Goal: Find specific page/section: Find specific page/section

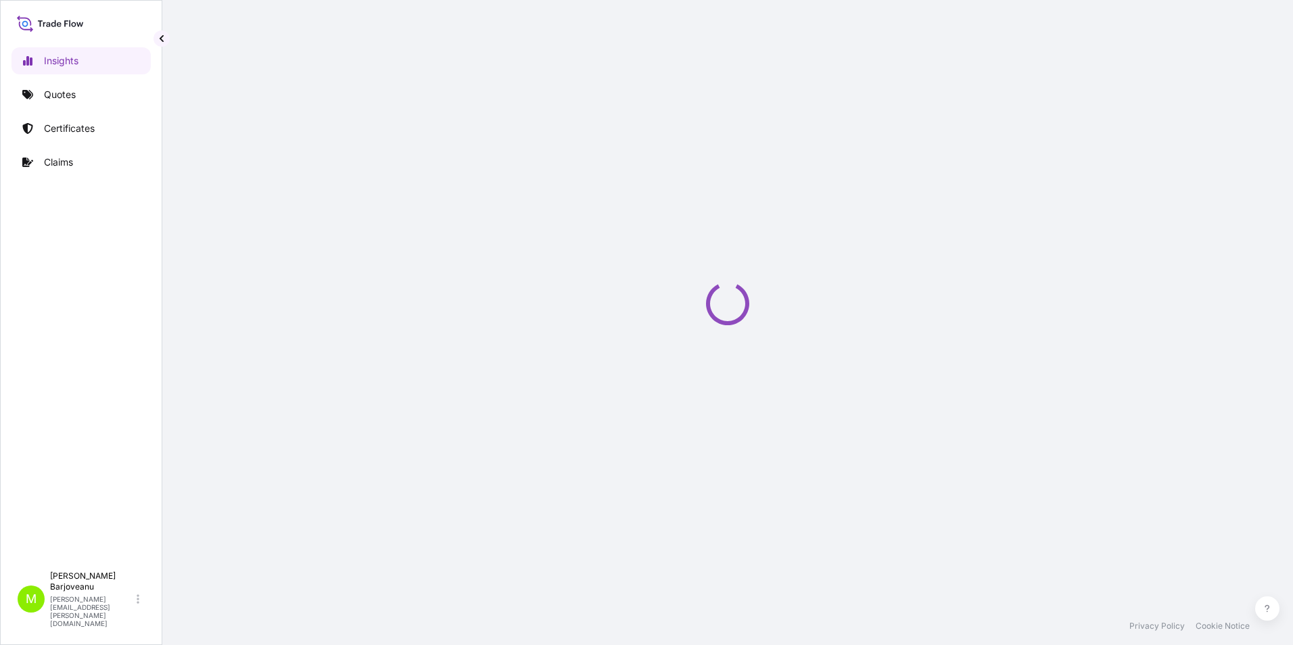
select select "2025"
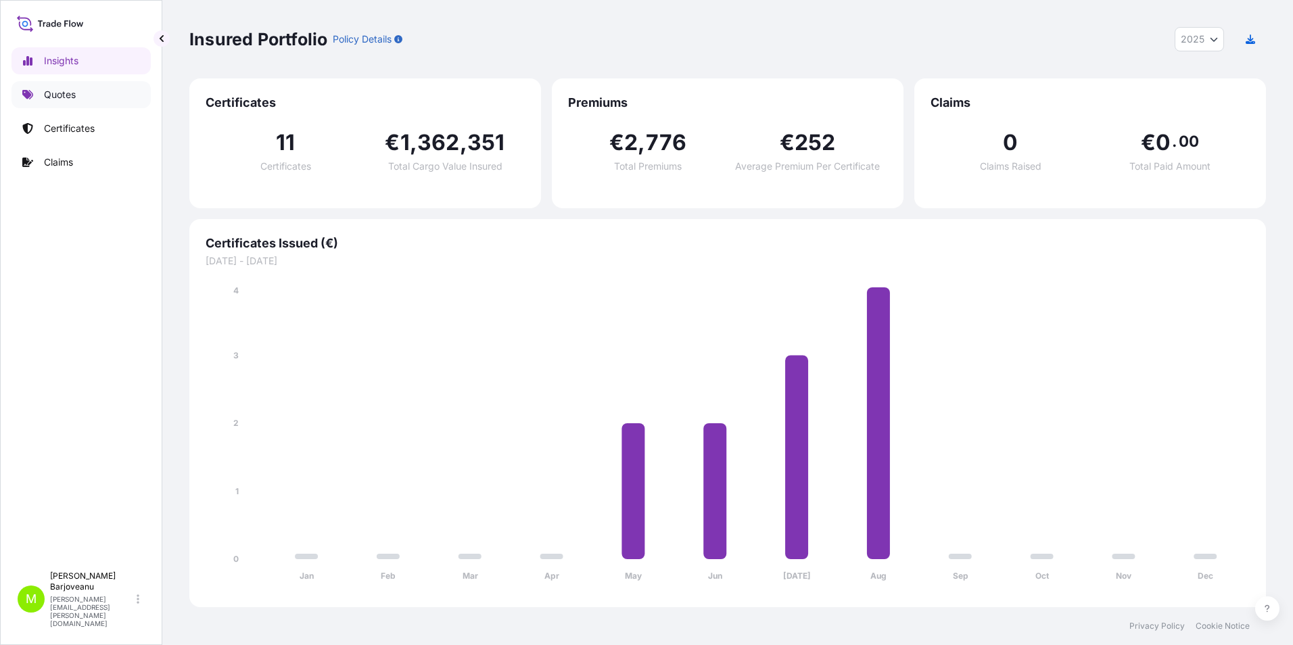
click at [76, 87] on link "Quotes" at bounding box center [80, 94] width 139 height 27
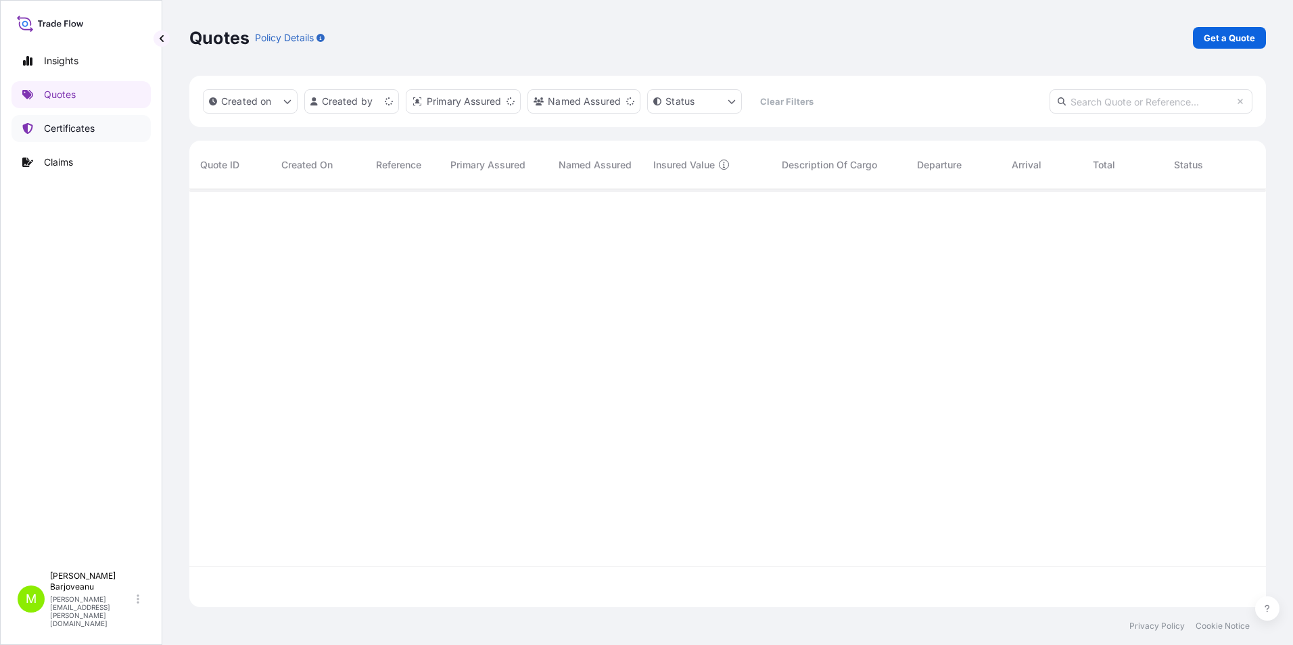
scroll to position [415, 1067]
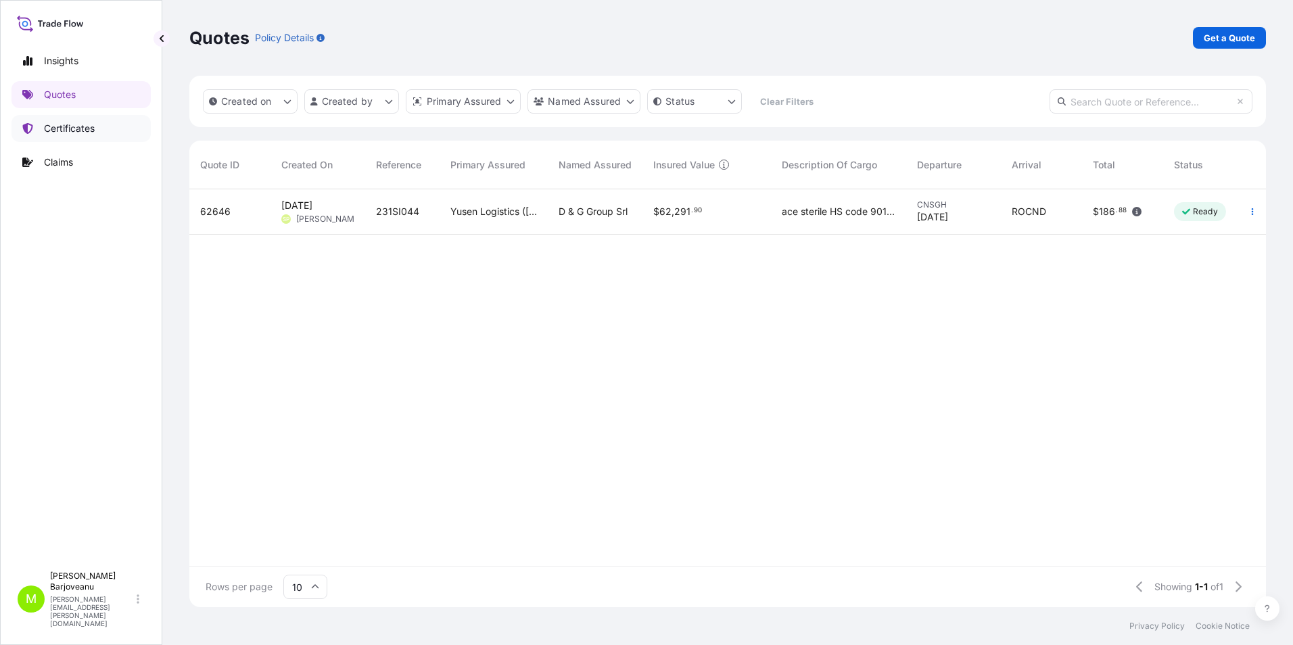
click at [62, 131] on p "Certificates" at bounding box center [69, 129] width 51 height 14
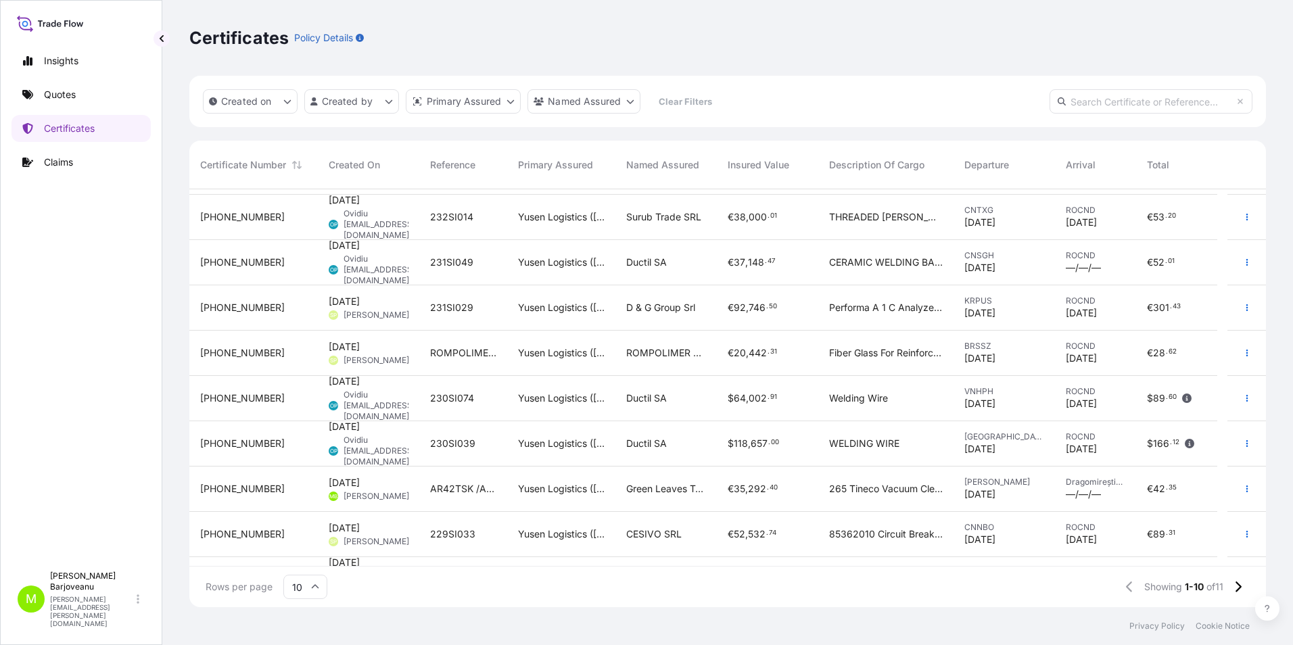
scroll to position [76, 0]
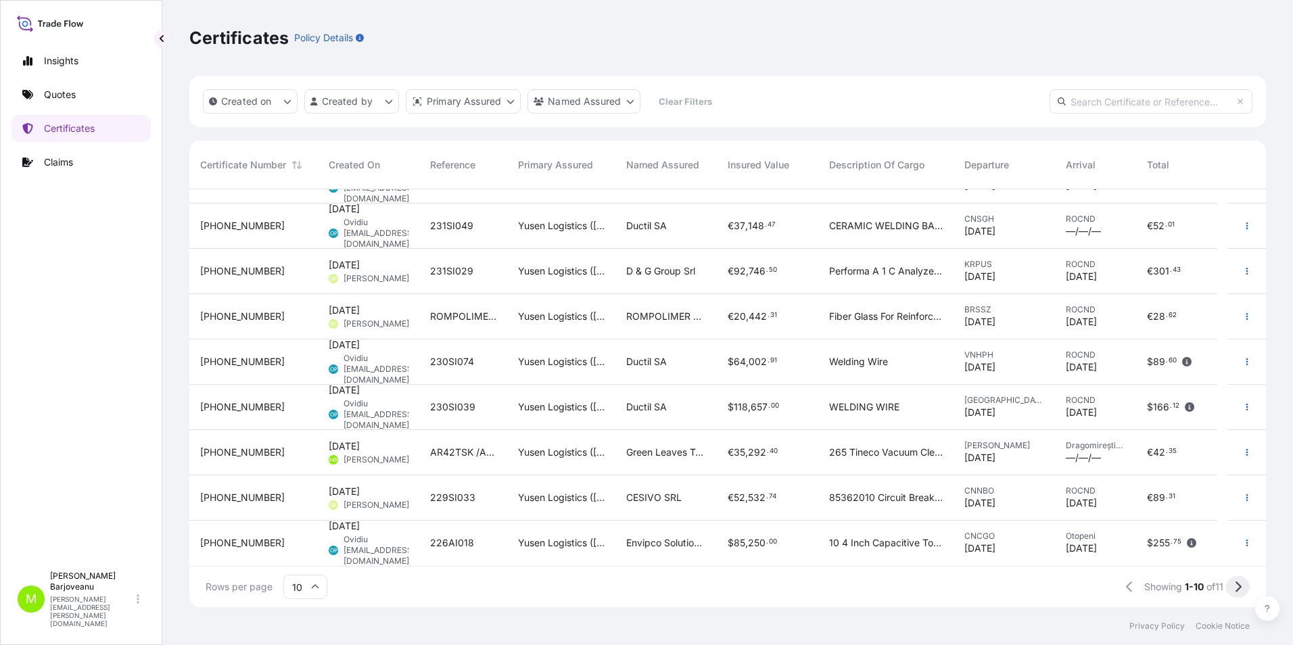
click at [1243, 591] on button at bounding box center [1238, 587] width 24 height 22
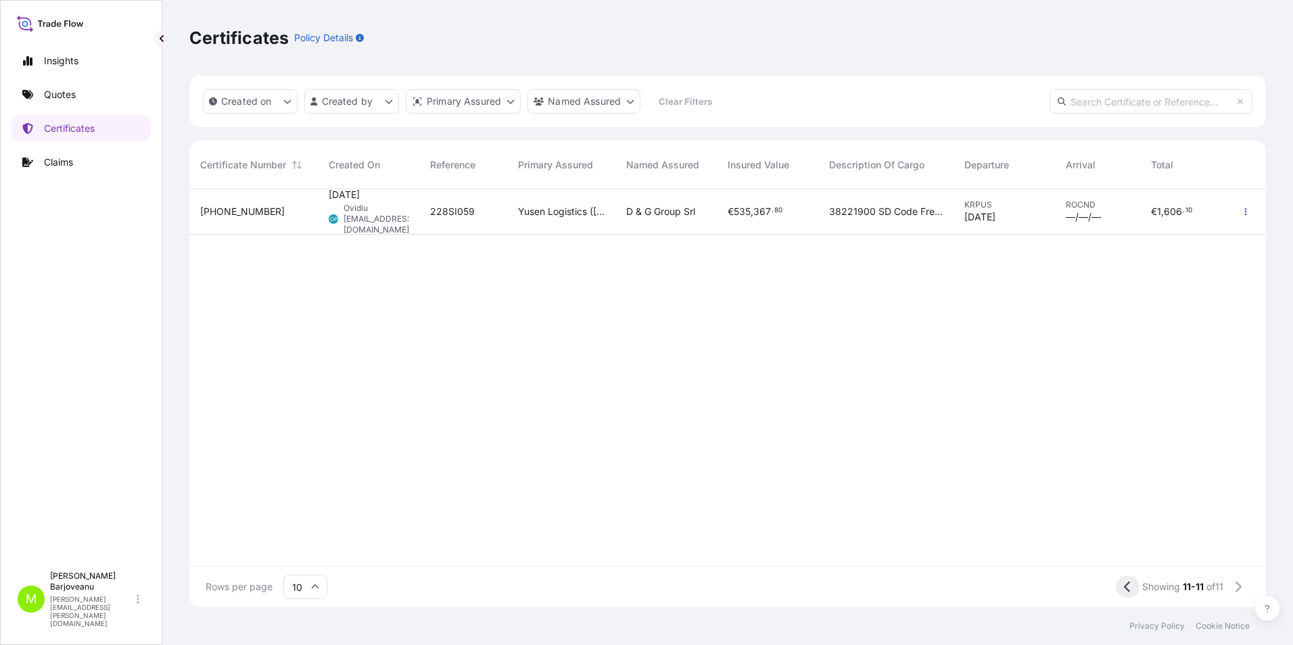
click at [1127, 592] on icon at bounding box center [1127, 587] width 7 height 12
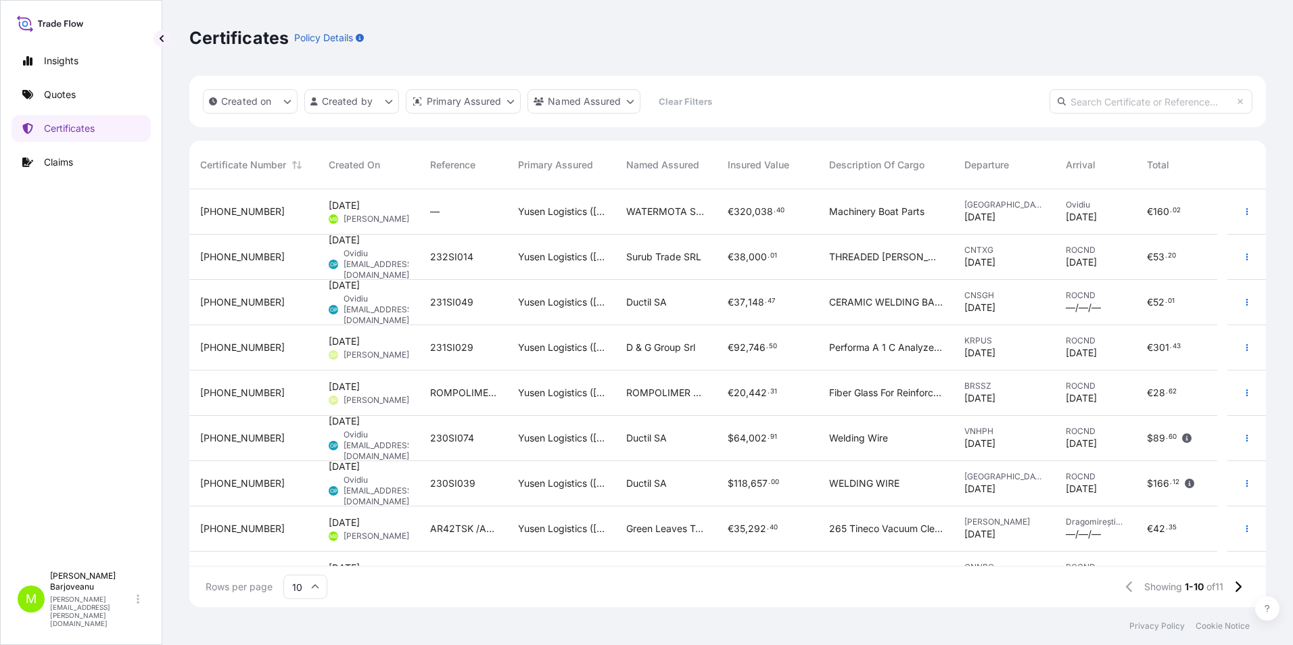
click at [656, 590] on div "Rows per page 10 Showing 1-10 of 11" at bounding box center [727, 587] width 1077 height 41
